Goal: Task Accomplishment & Management: Use online tool/utility

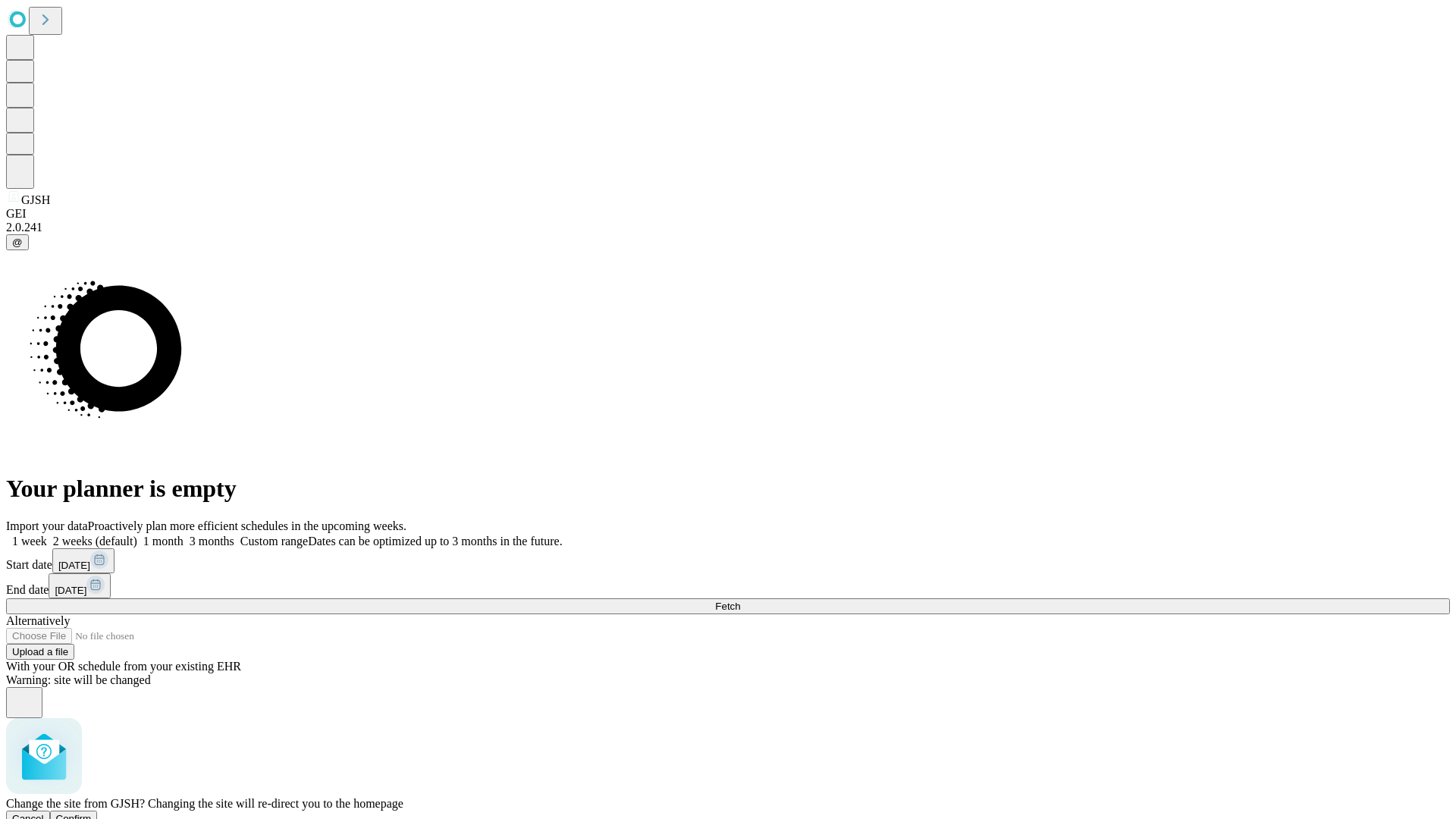
click at [92, 813] on span "Confirm" at bounding box center [74, 819] width 36 height 11
click at [47, 535] on label "1 week" at bounding box center [27, 542] width 41 height 13
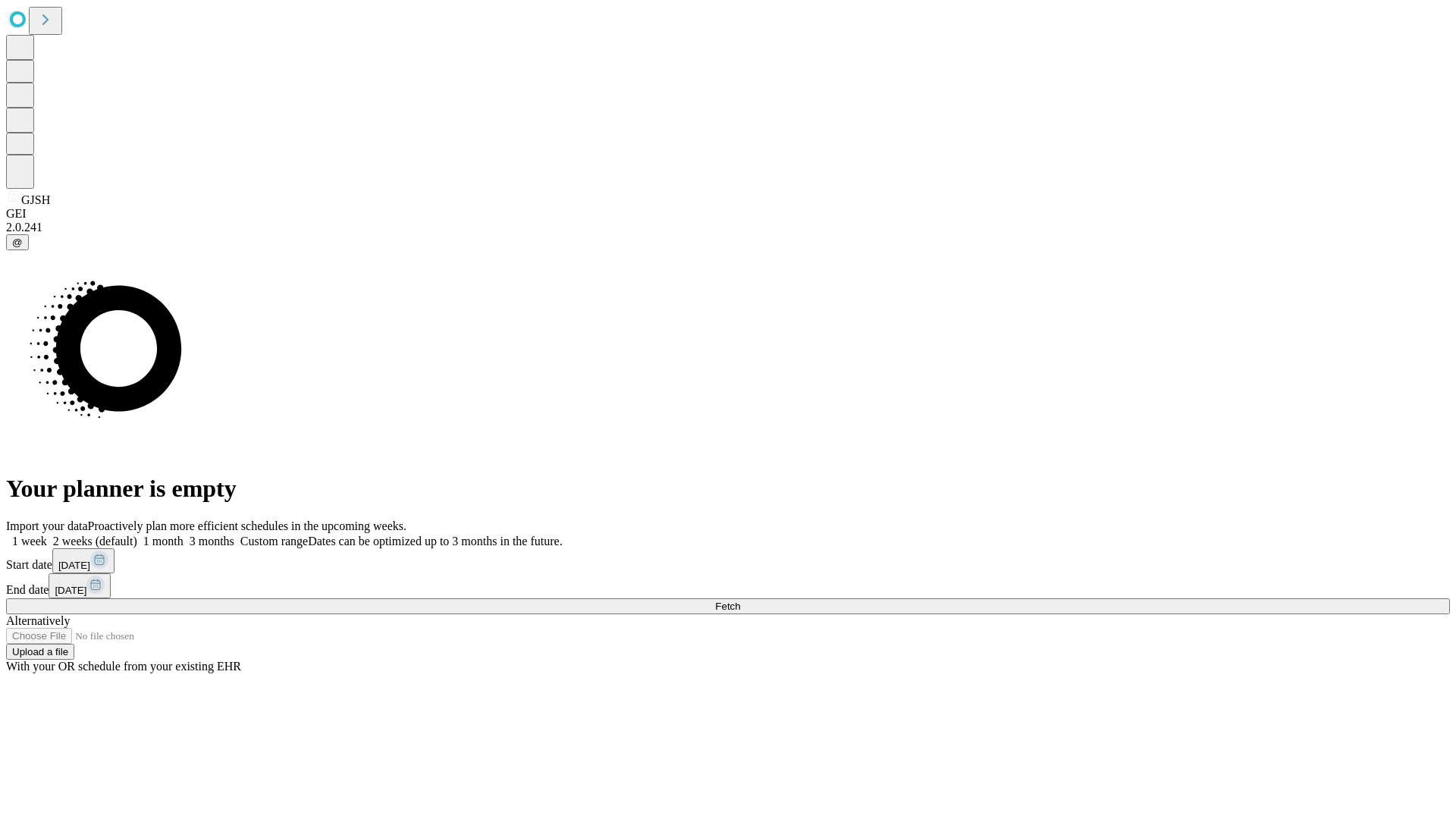
click at [740, 601] on span "Fetch" at bounding box center [728, 607] width 25 height 11
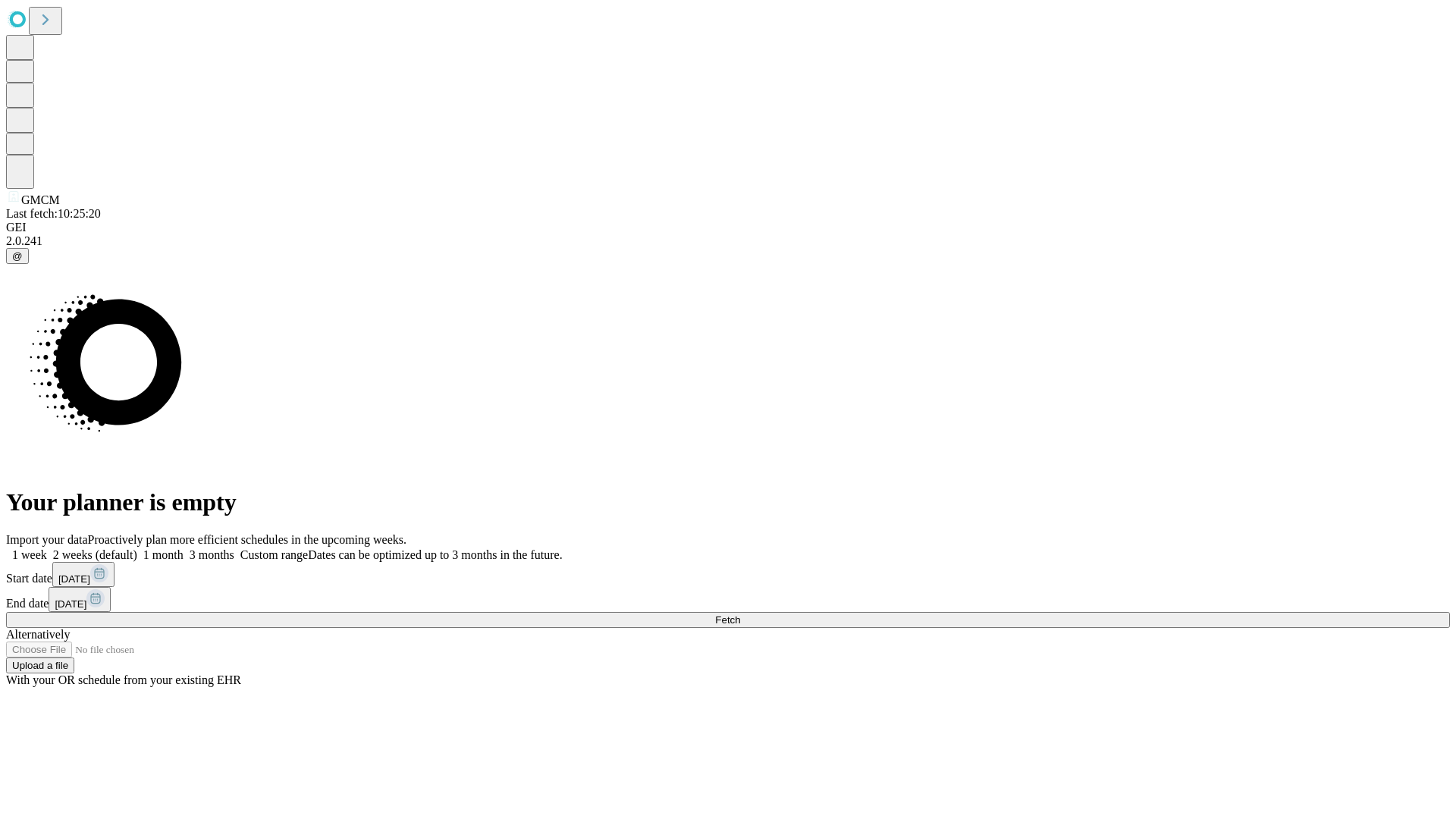
click at [47, 549] on label "1 week" at bounding box center [27, 555] width 41 height 13
click at [740, 614] on span "Fetch" at bounding box center [728, 620] width 25 height 11
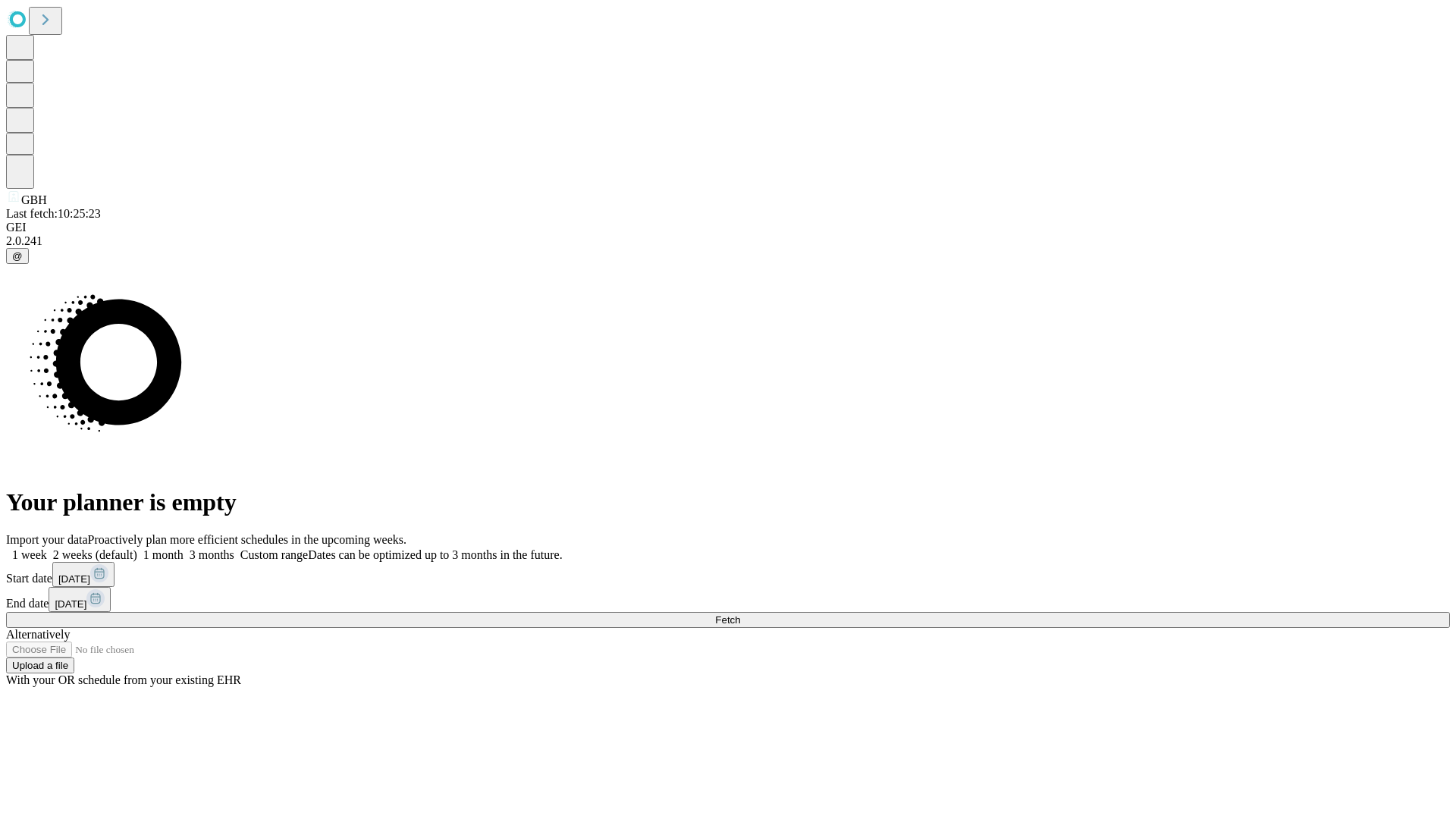
click at [47, 549] on label "1 week" at bounding box center [27, 555] width 41 height 13
click at [740, 614] on span "Fetch" at bounding box center [728, 620] width 25 height 11
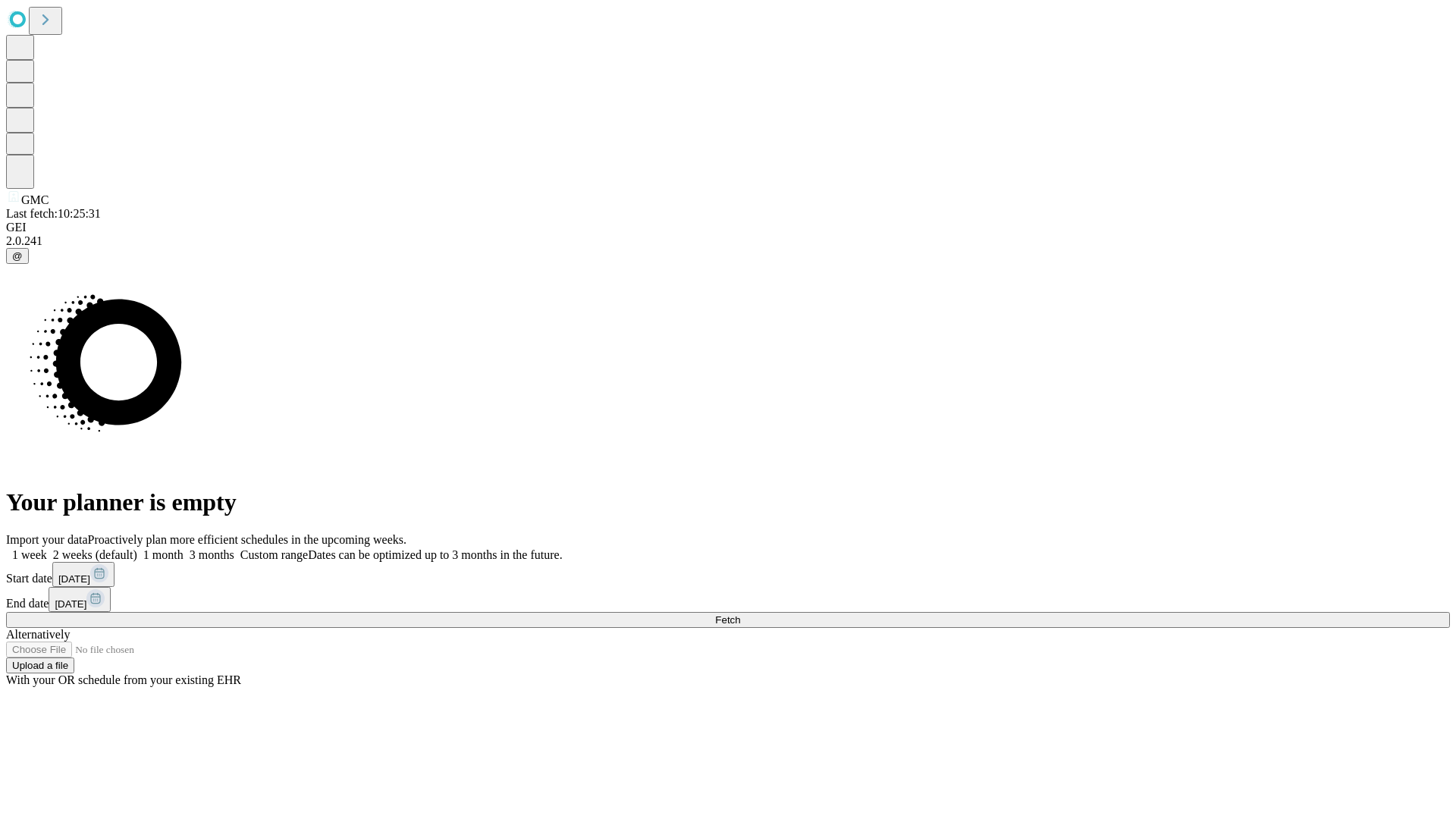
click at [47, 549] on label "1 week" at bounding box center [27, 555] width 41 height 13
click at [740, 614] on span "Fetch" at bounding box center [728, 620] width 25 height 11
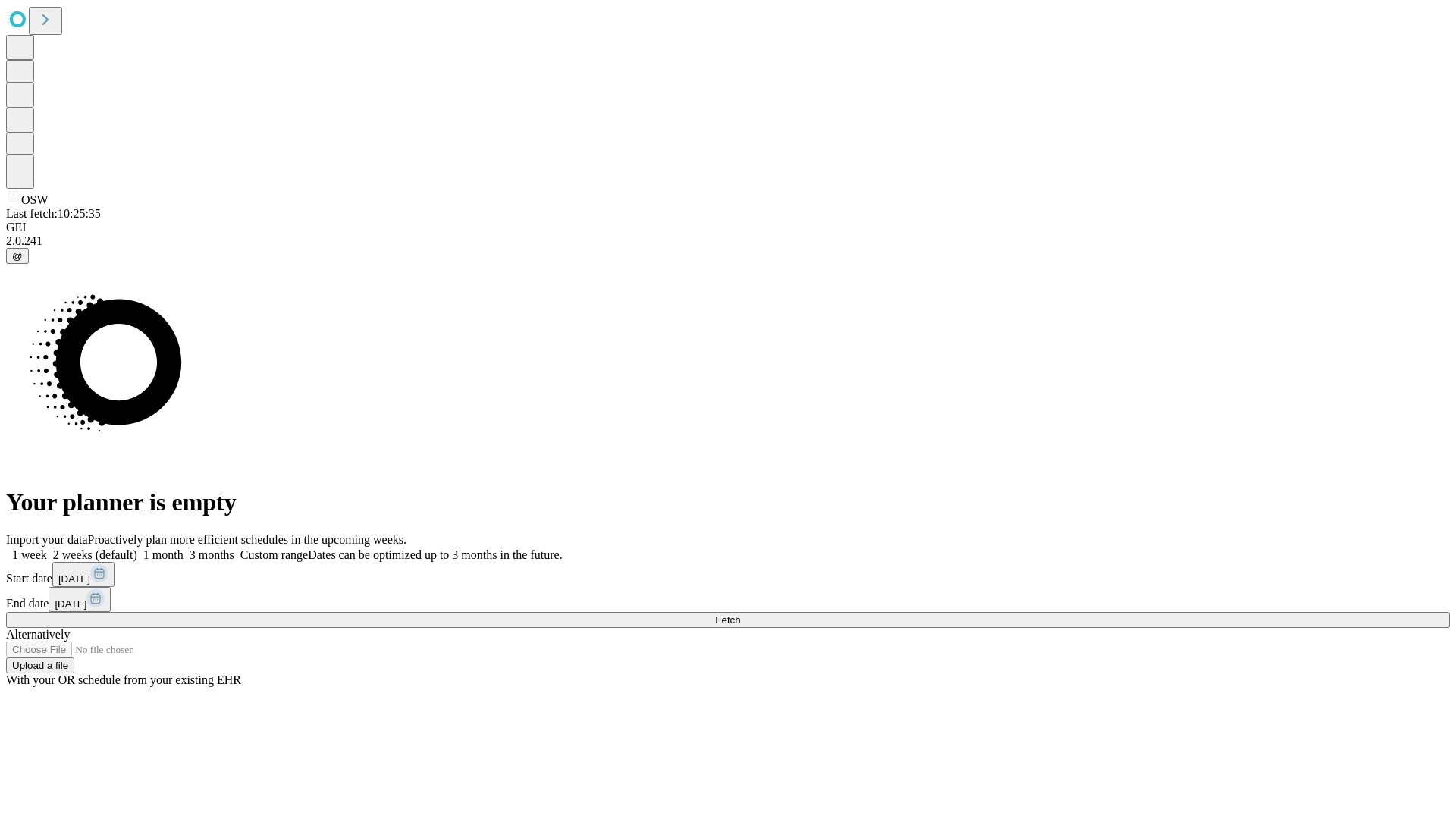
click at [47, 549] on label "1 week" at bounding box center [27, 555] width 41 height 13
click at [740, 614] on span "Fetch" at bounding box center [728, 620] width 25 height 11
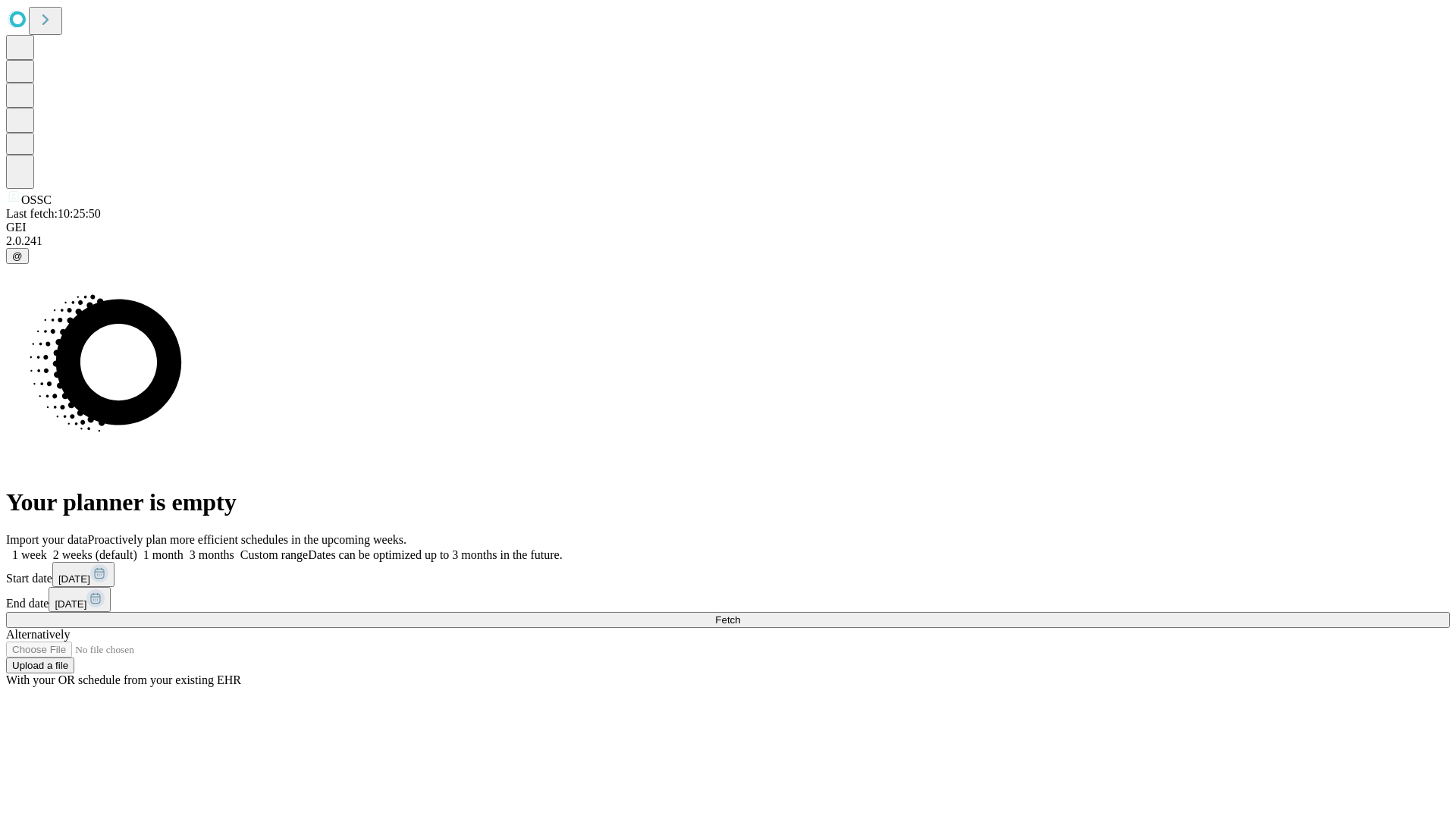
click at [740, 614] on span "Fetch" at bounding box center [728, 620] width 25 height 11
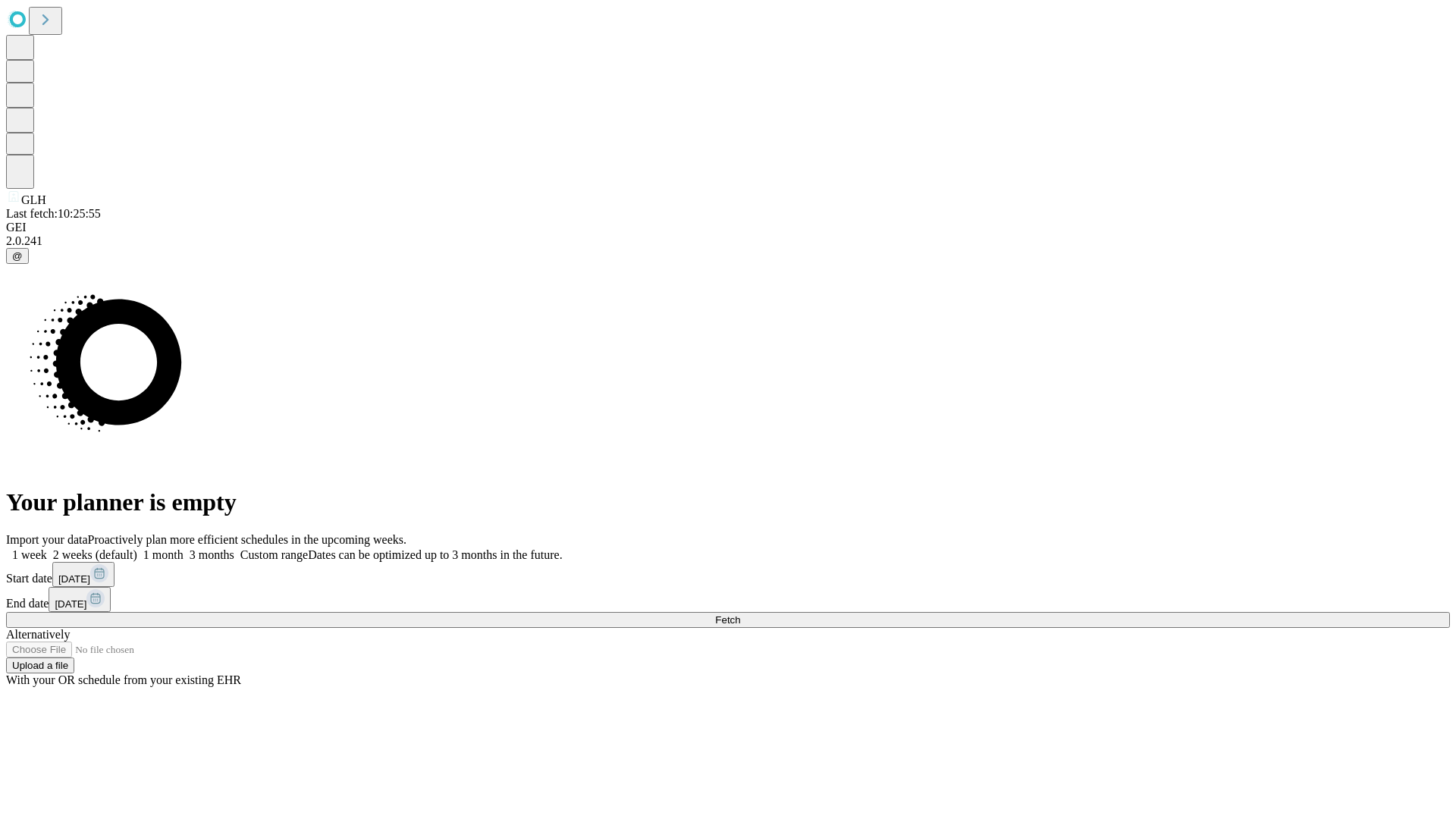
click at [740, 614] on span "Fetch" at bounding box center [728, 620] width 25 height 11
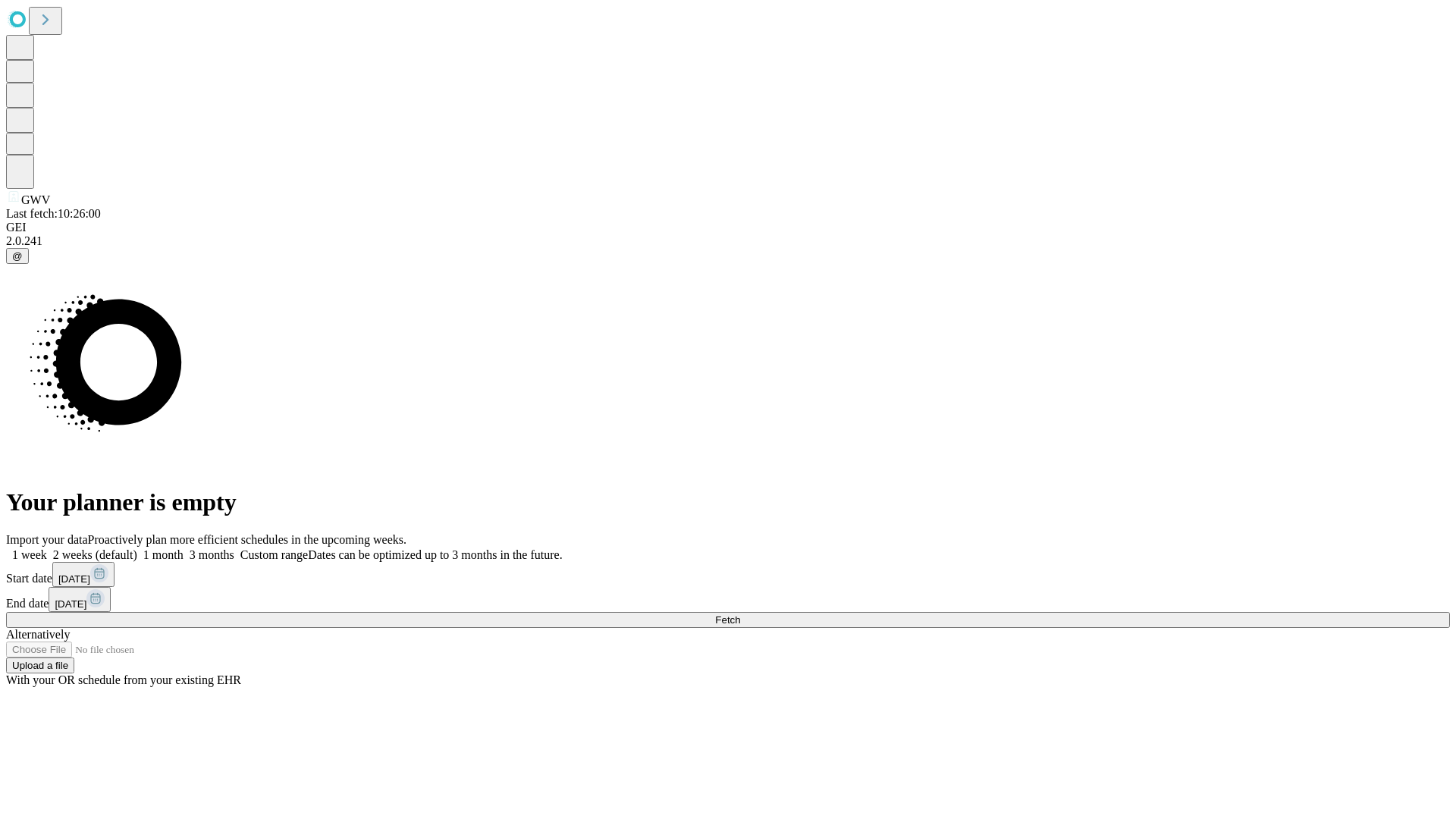
click at [740, 614] on span "Fetch" at bounding box center [728, 620] width 25 height 11
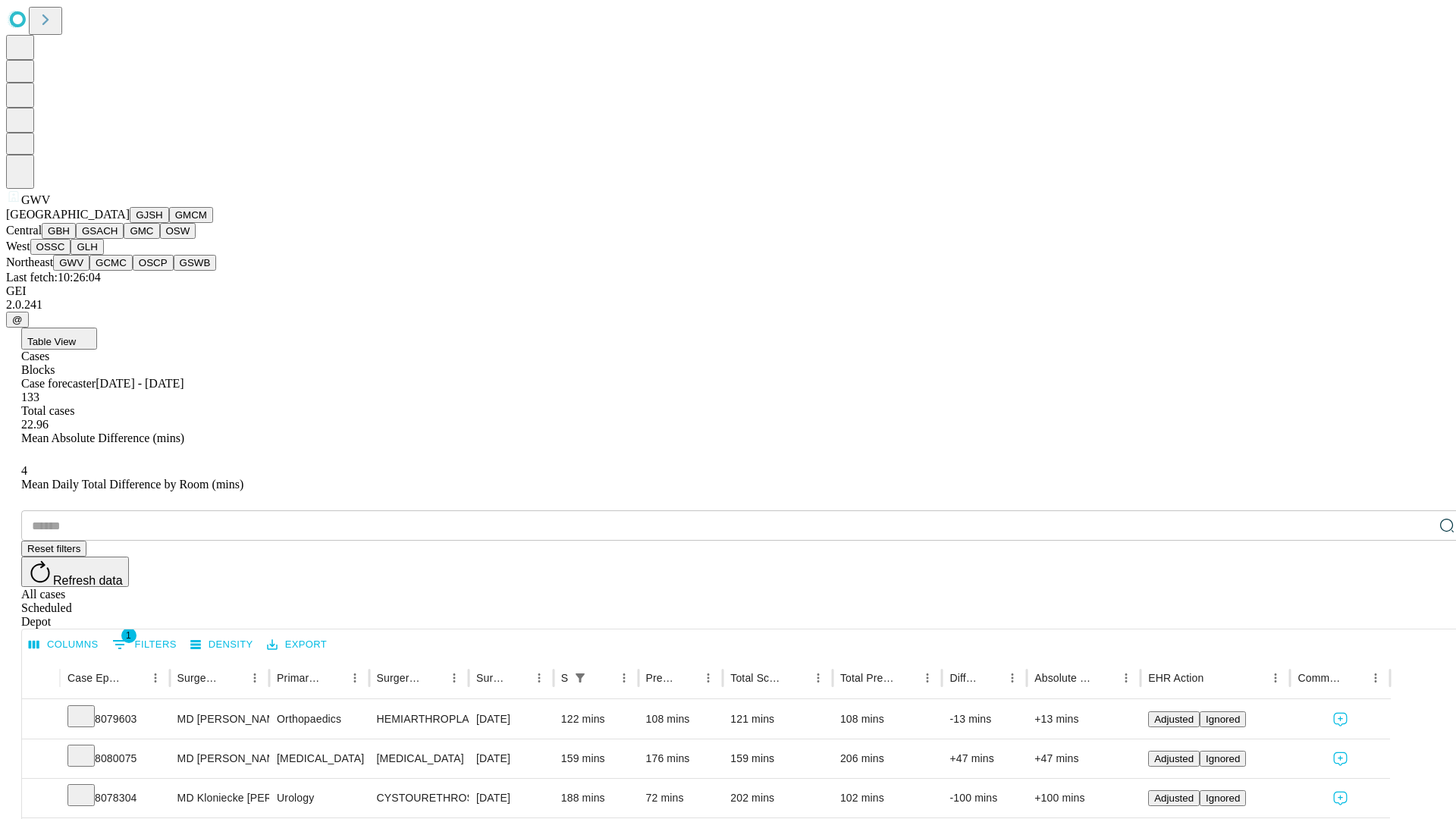
click at [117, 271] on button "GCMC" at bounding box center [111, 263] width 44 height 16
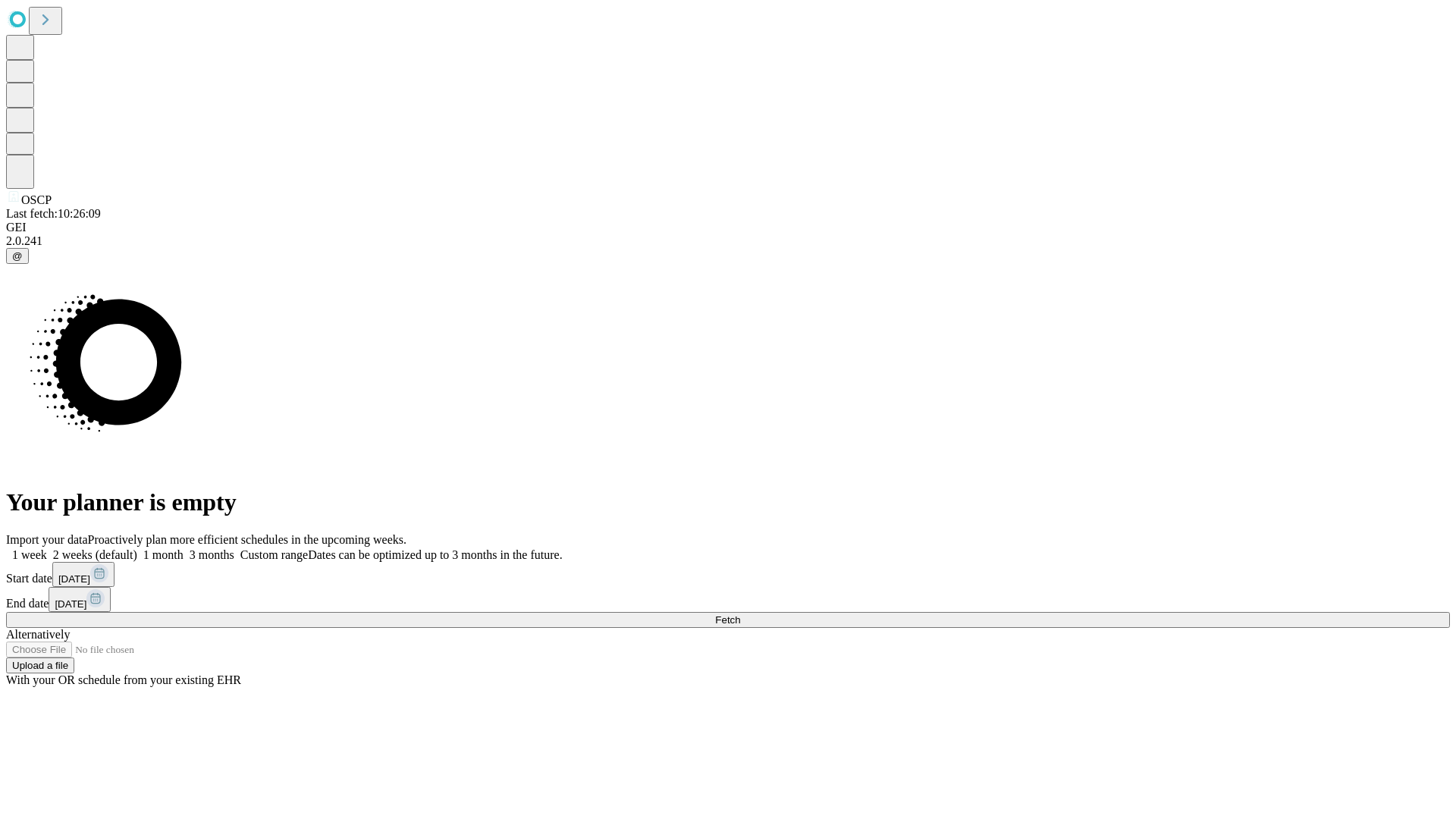
click at [47, 549] on label "1 week" at bounding box center [27, 555] width 41 height 13
click at [740, 614] on span "Fetch" at bounding box center [728, 620] width 25 height 11
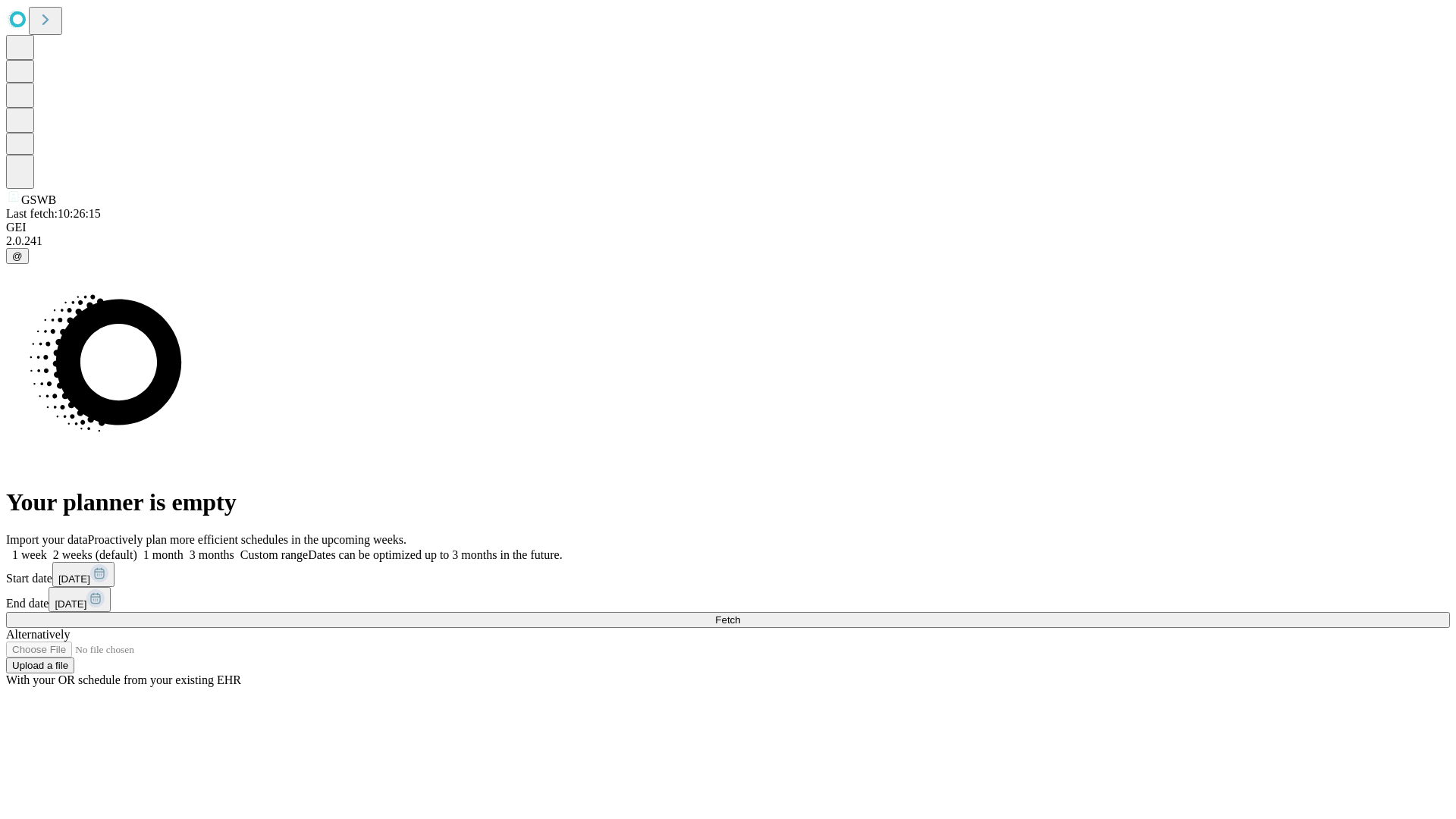
click at [47, 549] on label "1 week" at bounding box center [27, 555] width 41 height 13
click at [740, 614] on span "Fetch" at bounding box center [728, 620] width 25 height 11
